Goal: Transaction & Acquisition: Register for event/course

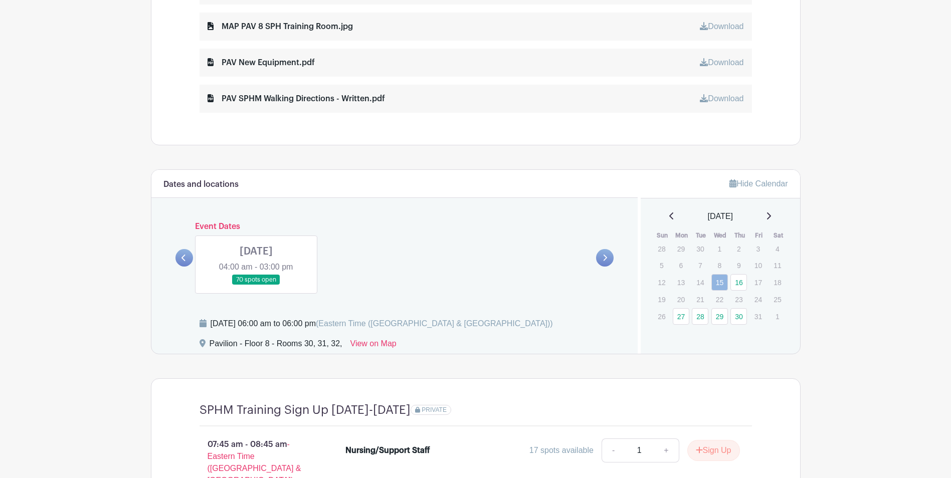
scroll to position [608, 0]
click at [702, 302] on p "21" at bounding box center [700, 301] width 17 height 16
click at [776, 218] on div "[DATE]" at bounding box center [720, 218] width 135 height 12
click at [771, 218] on icon at bounding box center [769, 217] width 4 height 7
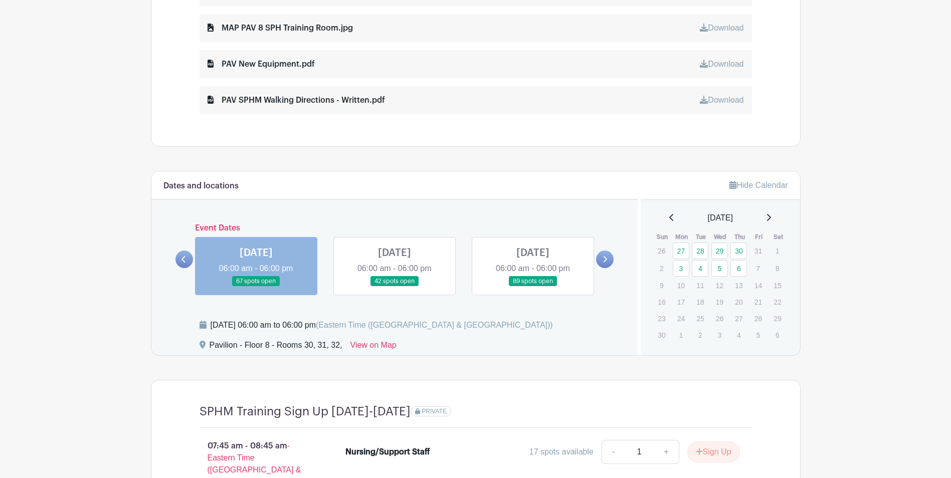
click at [603, 262] on icon at bounding box center [605, 260] width 5 height 8
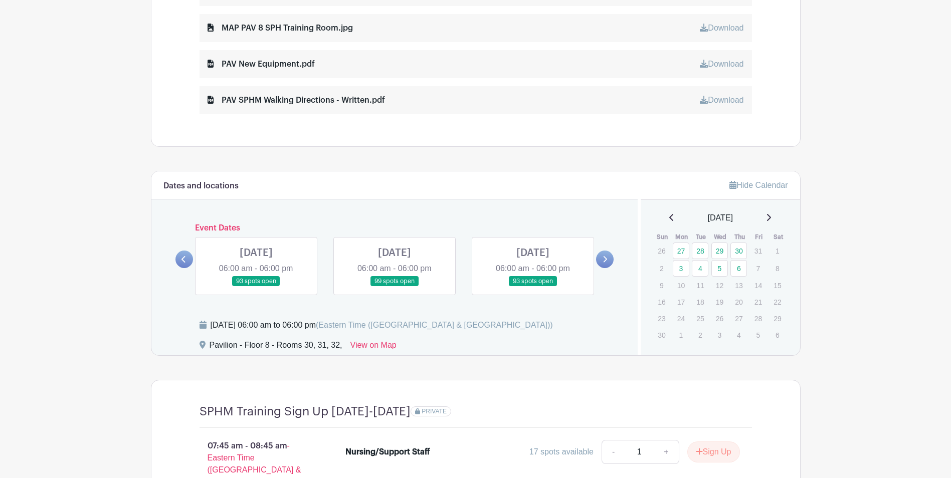
click at [603, 262] on icon at bounding box center [605, 260] width 5 height 8
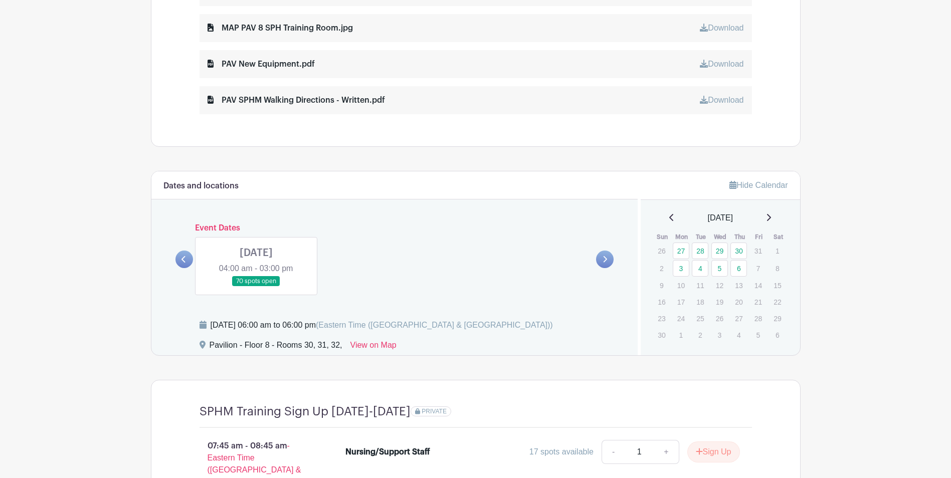
click at [182, 259] on icon at bounding box center [184, 260] width 5 height 8
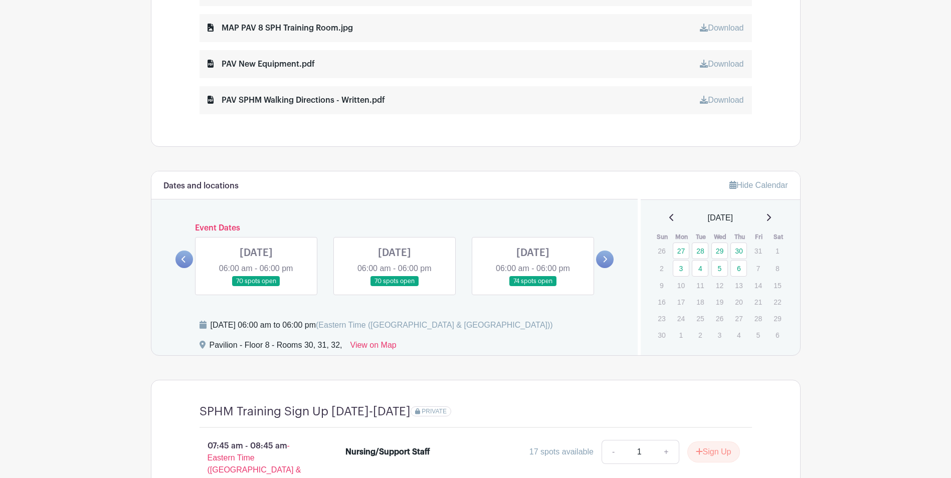
click at [182, 259] on icon at bounding box center [184, 260] width 5 height 8
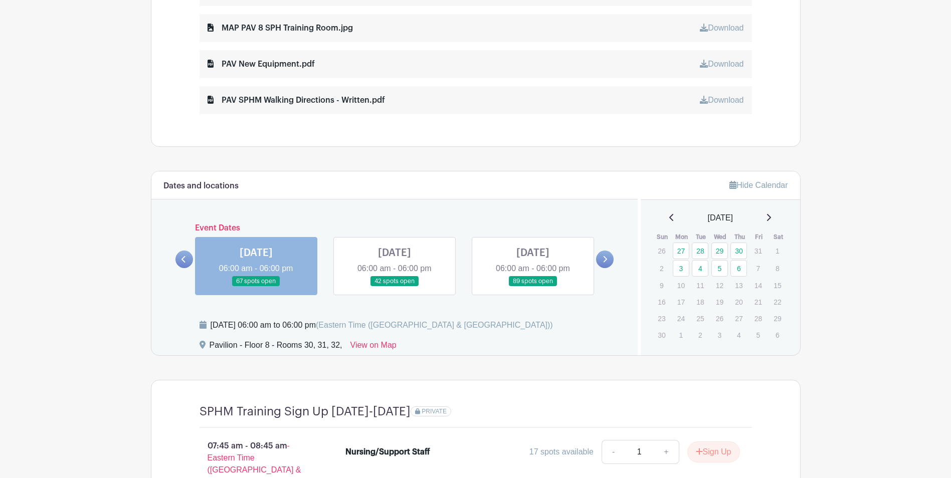
click at [182, 259] on icon at bounding box center [184, 260] width 5 height 8
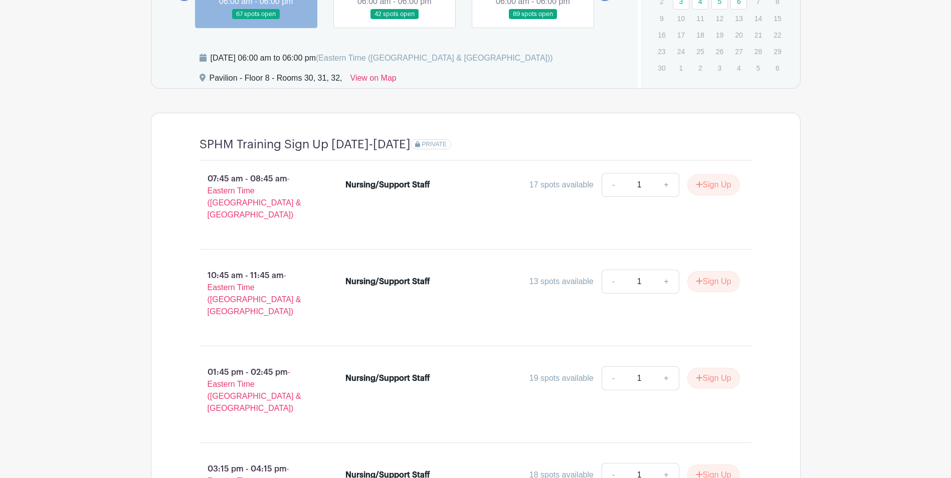
scroll to position [783, 0]
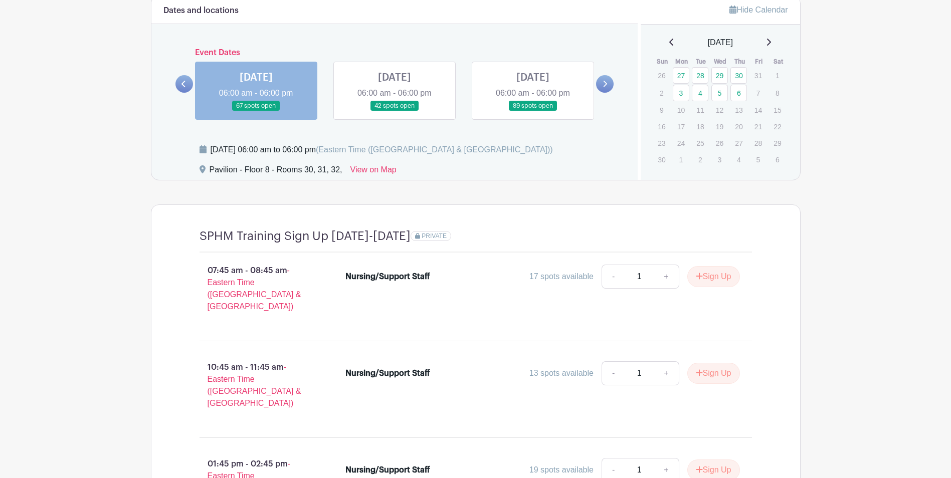
click at [181, 82] on link at bounding box center [185, 84] width 18 height 18
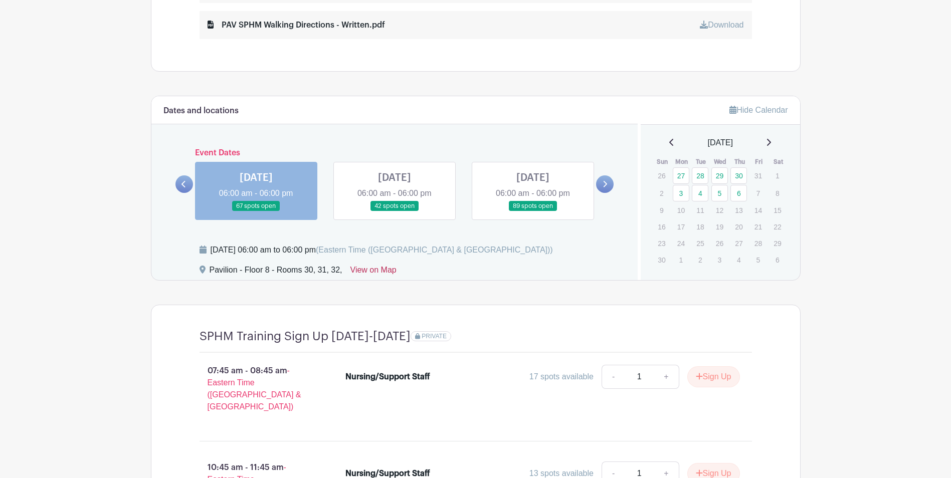
click at [366, 269] on link "View on Map" at bounding box center [374, 272] width 46 height 16
click at [605, 182] on icon at bounding box center [606, 184] width 4 height 7
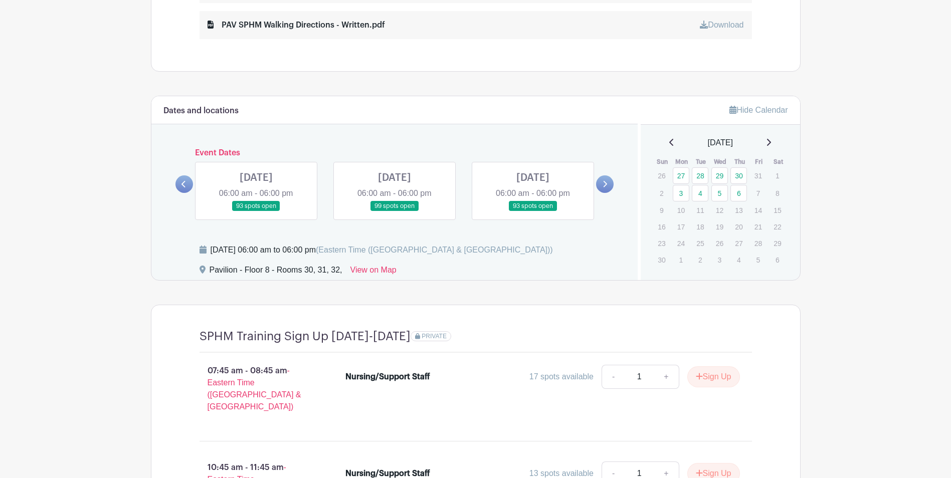
click at [605, 182] on icon at bounding box center [606, 184] width 4 height 7
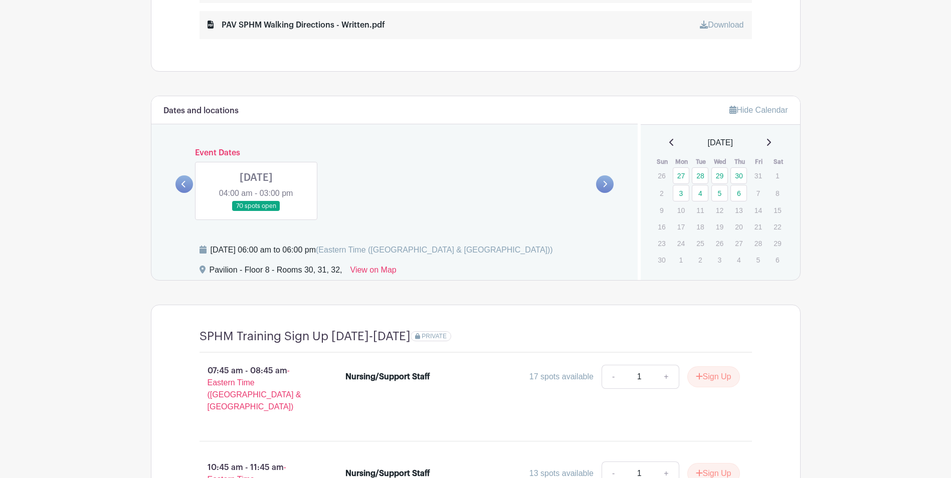
click at [256, 212] on link at bounding box center [256, 212] width 0 height 0
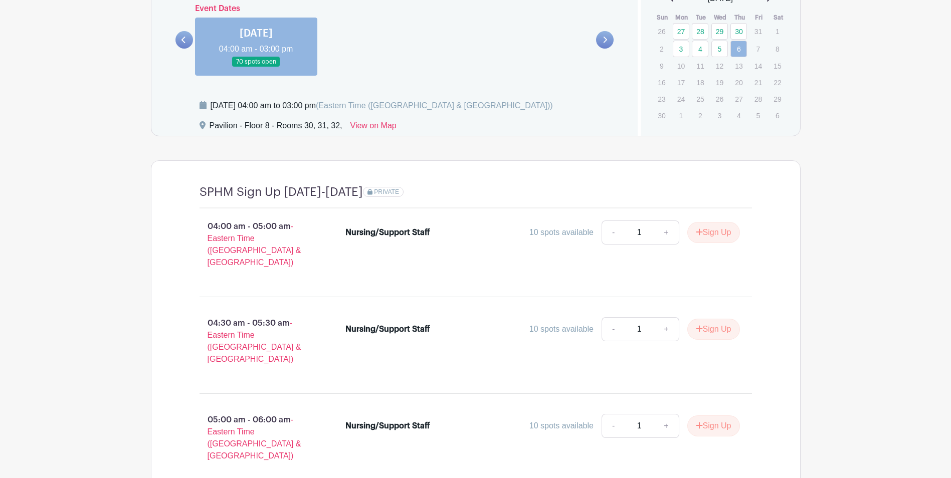
scroll to position [783, 0]
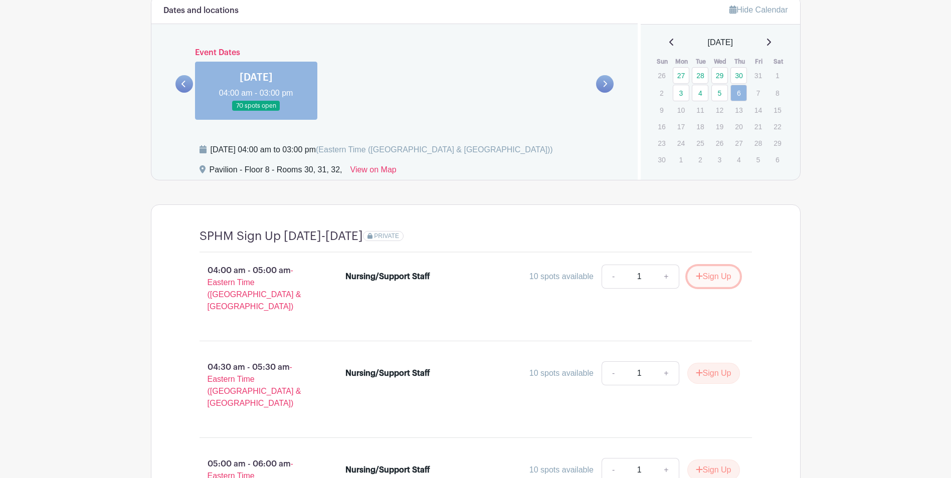
click at [714, 279] on button "Sign Up" at bounding box center [714, 276] width 53 height 21
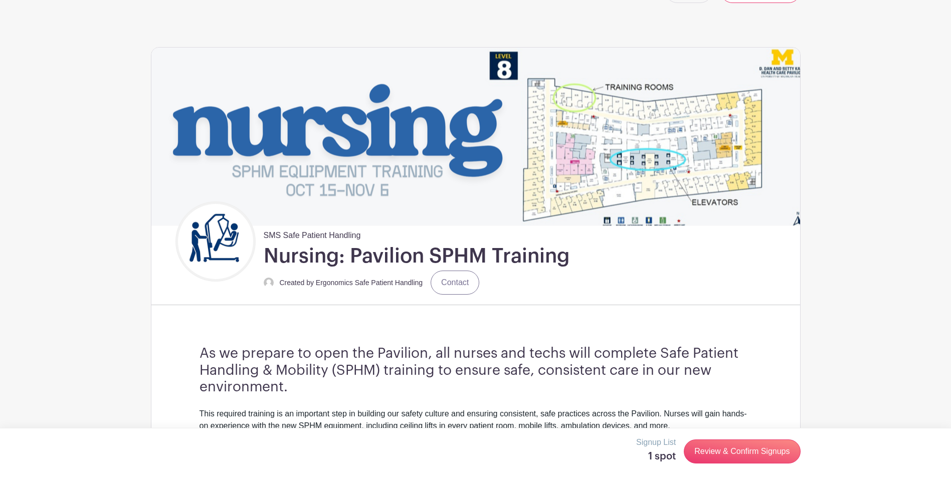
scroll to position [10, 0]
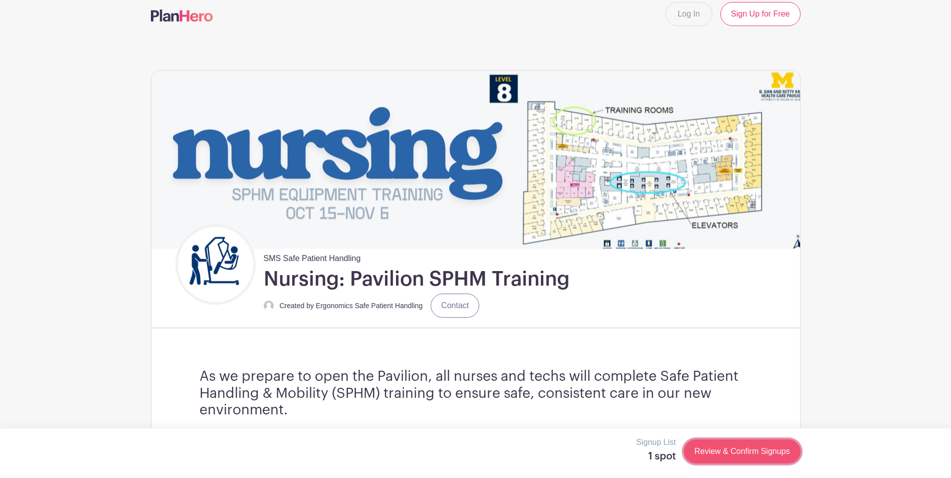
click at [749, 452] on link "Review & Confirm Signups" at bounding box center [742, 452] width 116 height 24
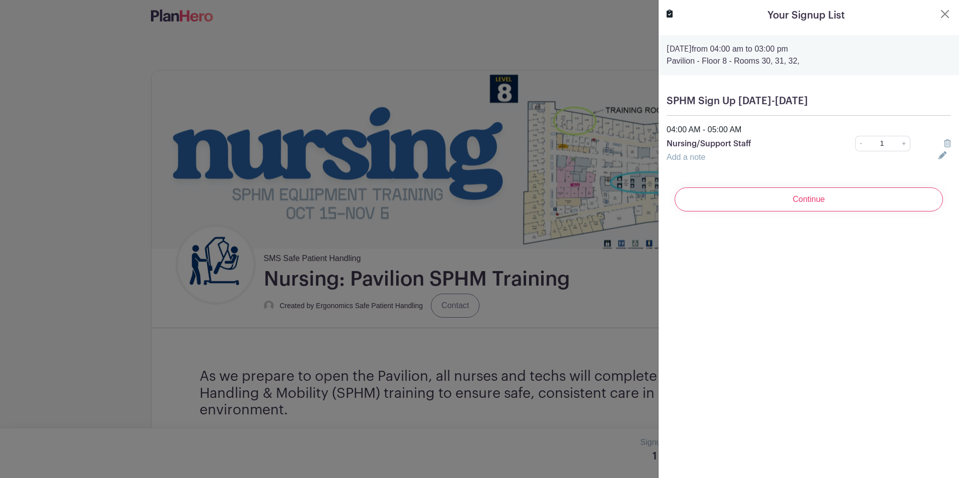
click at [748, 203] on input "Continue" at bounding box center [808, 200] width 268 height 24
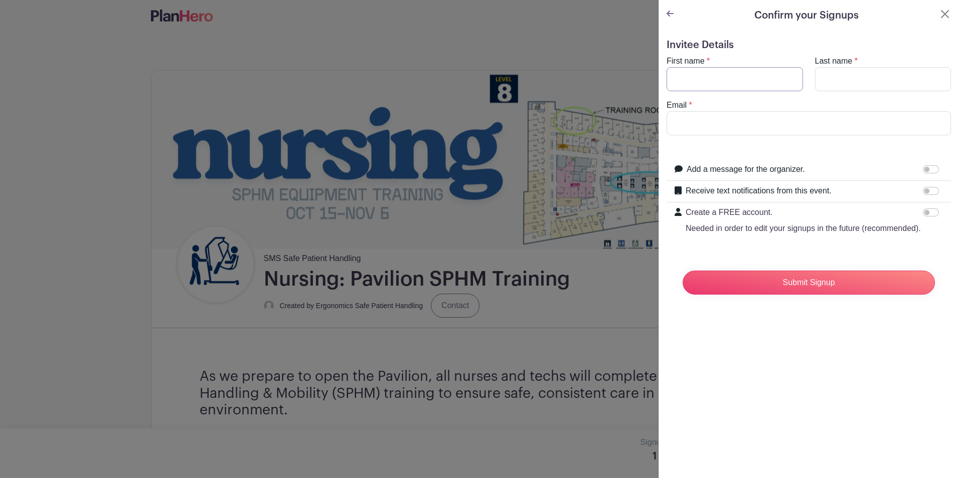
click at [677, 83] on input "First name" at bounding box center [734, 79] width 136 height 24
click at [939, 14] on button "Close" at bounding box center [945, 14] width 12 height 12
